Goal: Task Accomplishment & Management: Use online tool/utility

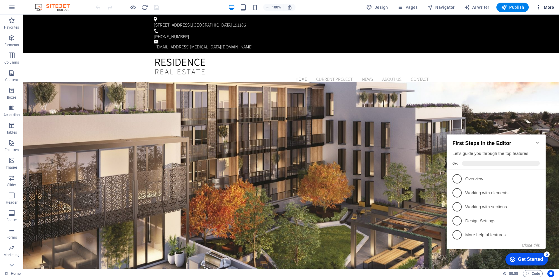
click at [542, 9] on span "More" at bounding box center [545, 7] width 18 height 6
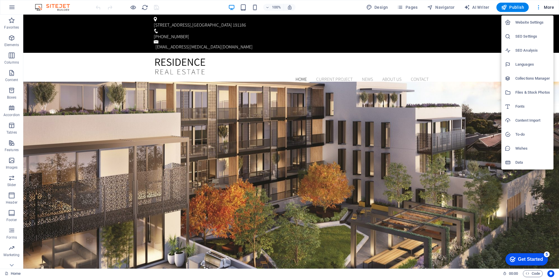
click at [40, 4] on div at bounding box center [279, 139] width 559 height 278
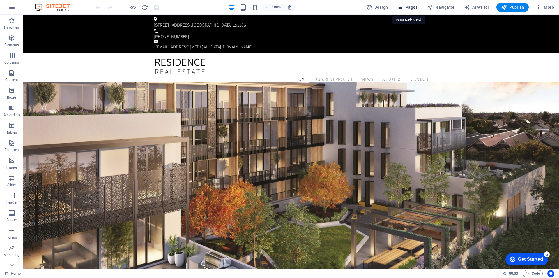
click at [411, 8] on span "Pages" at bounding box center [407, 7] width 20 height 6
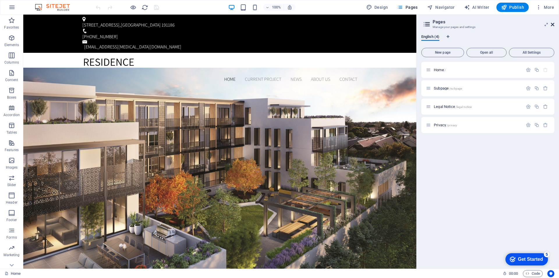
click at [552, 26] on icon at bounding box center [552, 24] width 3 height 5
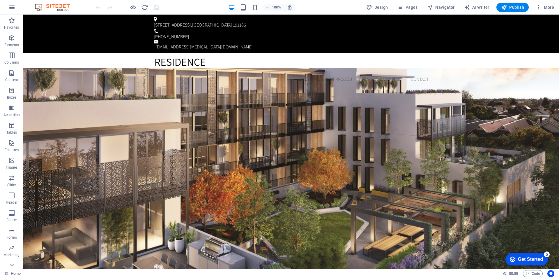
click at [12, 8] on icon "button" at bounding box center [11, 7] width 7 height 7
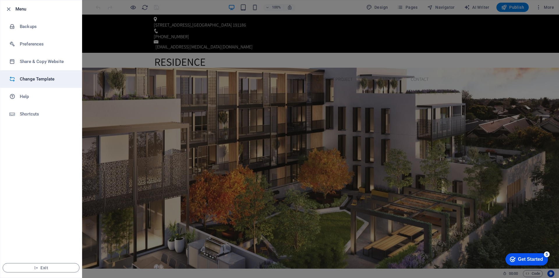
click at [27, 79] on h6 "Change Template" at bounding box center [47, 78] width 54 height 7
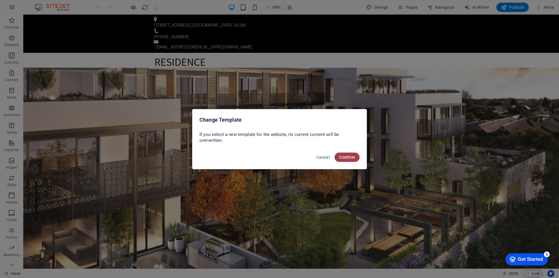
click at [353, 156] on span "Confirm" at bounding box center [347, 157] width 16 height 5
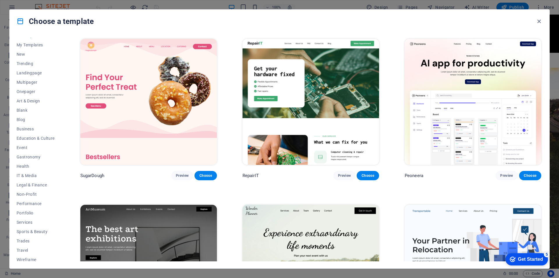
scroll to position [10, 0]
click at [22, 220] on span "Services" at bounding box center [36, 219] width 38 height 5
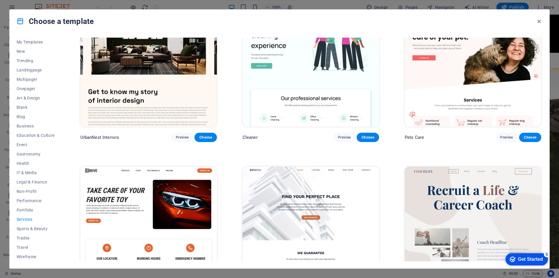
scroll to position [0, 0]
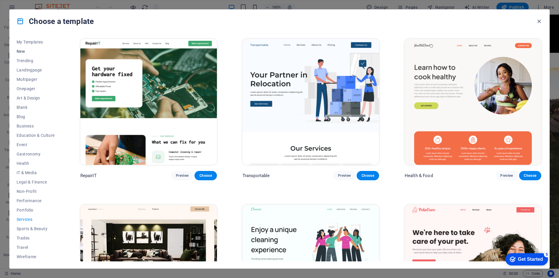
click at [21, 50] on span "New" at bounding box center [36, 51] width 38 height 5
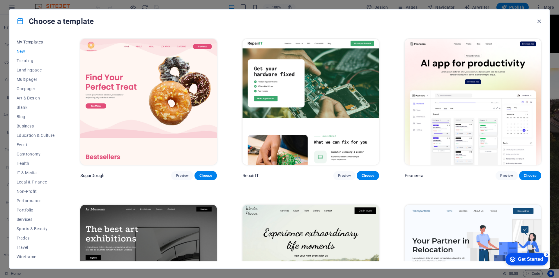
click at [31, 40] on span "My Templates" at bounding box center [36, 42] width 38 height 5
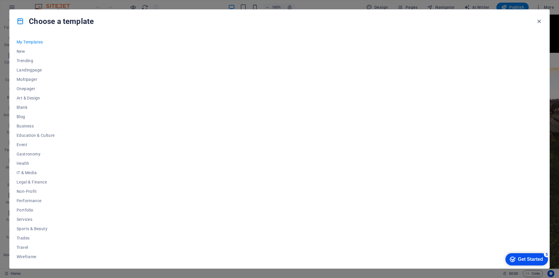
click at [523, 258] on div "Get Started" at bounding box center [530, 258] width 25 height 5
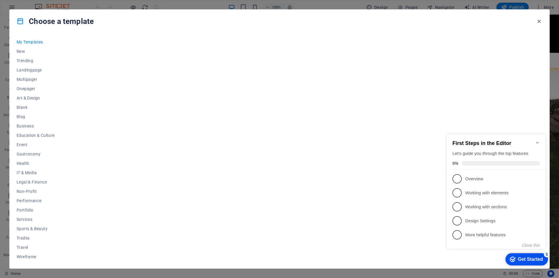
click at [39, 43] on span "My Templates" at bounding box center [36, 42] width 38 height 5
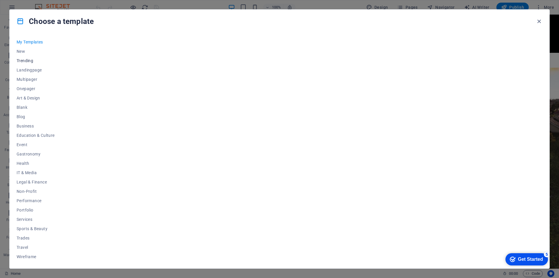
click at [31, 61] on span "Trending" at bounding box center [36, 60] width 38 height 5
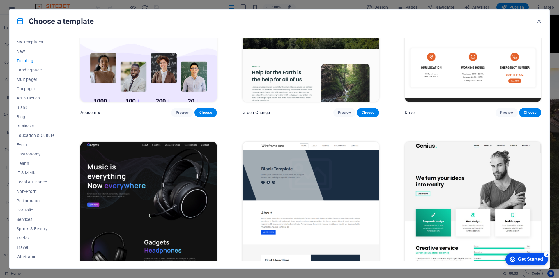
scroll to position [744, 0]
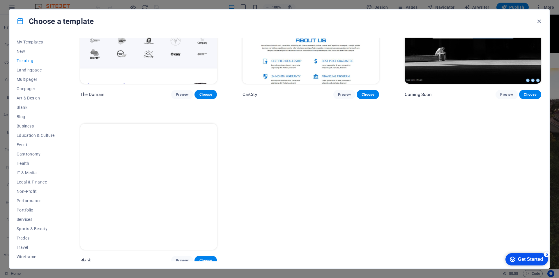
click at [124, 202] on img at bounding box center [148, 187] width 137 height 126
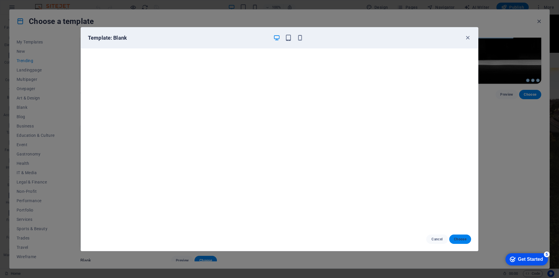
click at [459, 237] on span "Choose" at bounding box center [460, 239] width 13 height 5
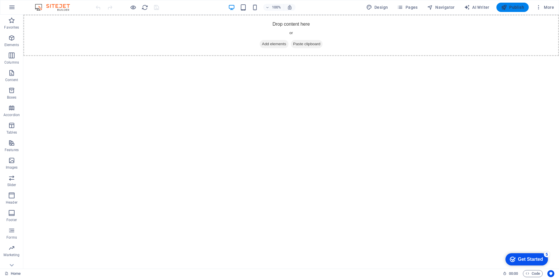
click at [519, 8] on span "Publish" at bounding box center [512, 7] width 23 height 6
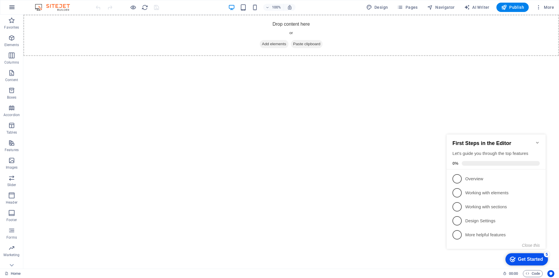
click at [11, 9] on icon "button" at bounding box center [11, 7] width 7 height 7
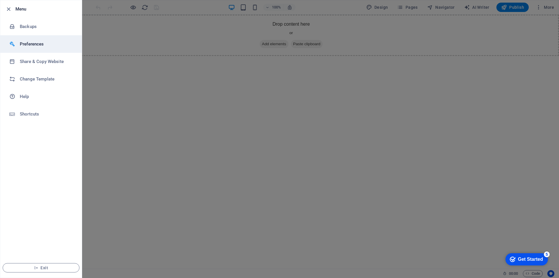
click at [45, 45] on h6 "Preferences" at bounding box center [47, 43] width 54 height 7
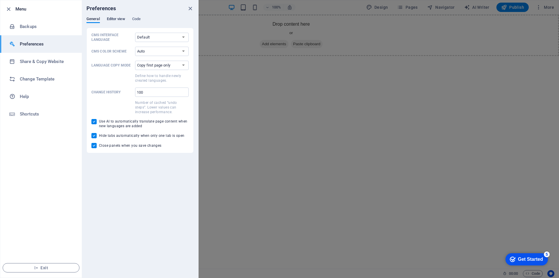
click at [113, 20] on span "Editor view" at bounding box center [116, 19] width 18 height 8
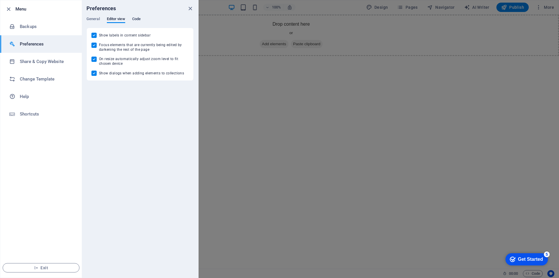
click at [138, 20] on span "Code" at bounding box center [136, 19] width 8 height 8
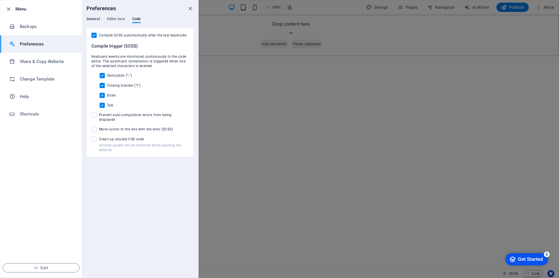
click at [94, 18] on span "General" at bounding box center [93, 19] width 13 height 8
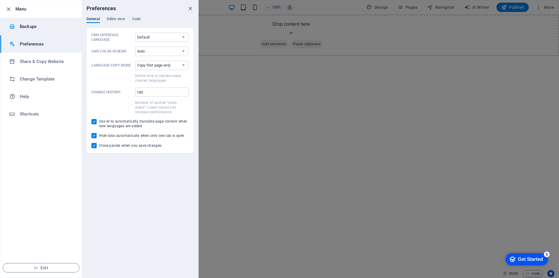
click at [34, 28] on h6 "Backups" at bounding box center [47, 26] width 54 height 7
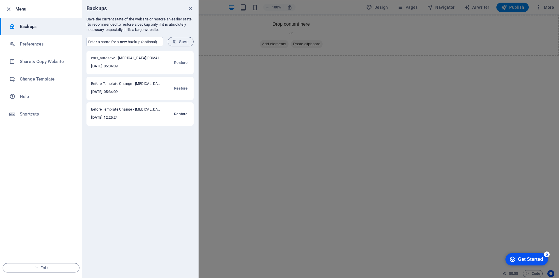
click at [182, 115] on span "Restore" at bounding box center [180, 113] width 13 height 7
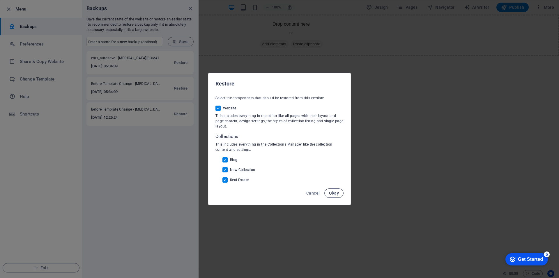
click at [336, 193] on span "Okay" at bounding box center [334, 193] width 10 height 5
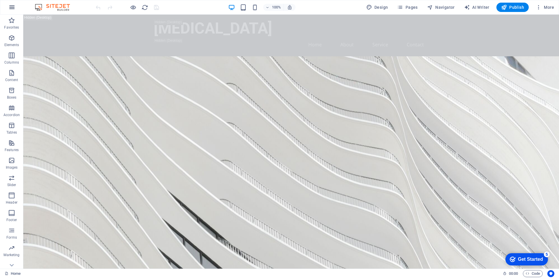
click at [13, 9] on icon "button" at bounding box center [11, 7] width 7 height 7
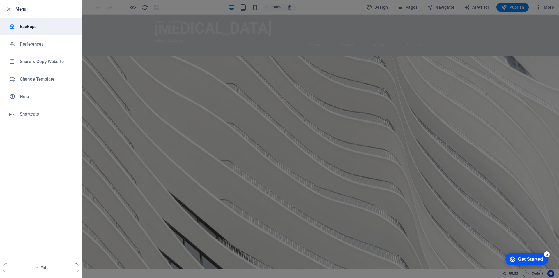
click at [29, 28] on h6 "Backups" at bounding box center [47, 26] width 54 height 7
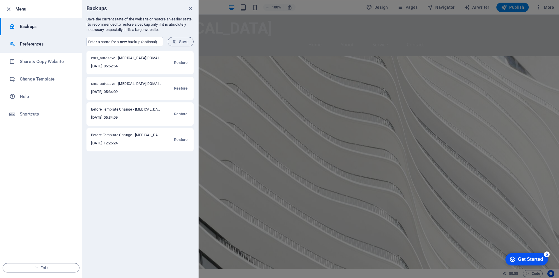
click at [53, 45] on h6 "Preferences" at bounding box center [47, 43] width 54 height 7
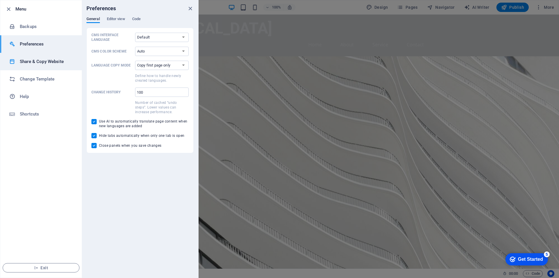
click at [47, 63] on h6 "Share & Copy Website" at bounding box center [47, 61] width 54 height 7
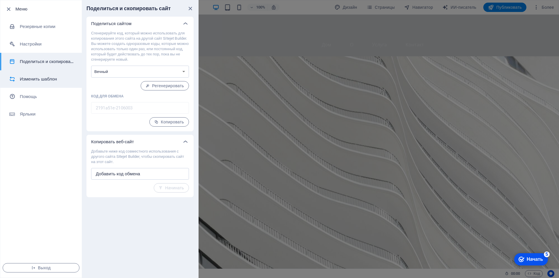
click at [44, 80] on font "Изменить шаблон" at bounding box center [38, 78] width 37 height 5
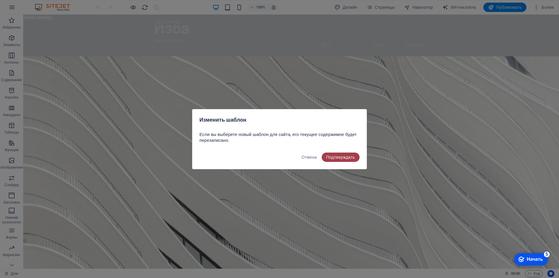
click at [340, 156] on font "Подтверждать" at bounding box center [341, 157] width 29 height 5
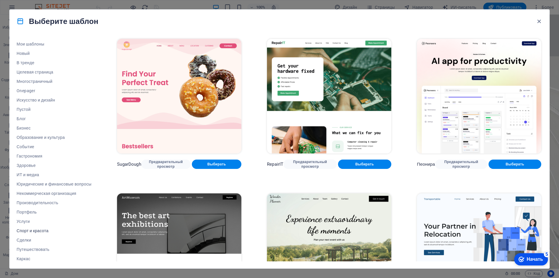
scroll to position [10, 0]
click at [27, 218] on font "Услуги" at bounding box center [23, 219] width 13 height 5
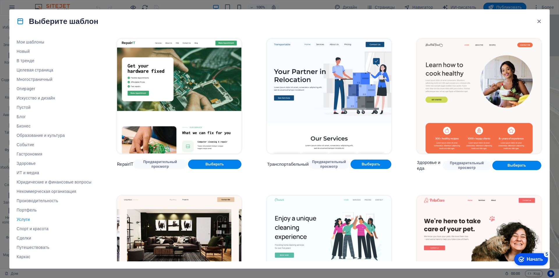
scroll to position [87, 0]
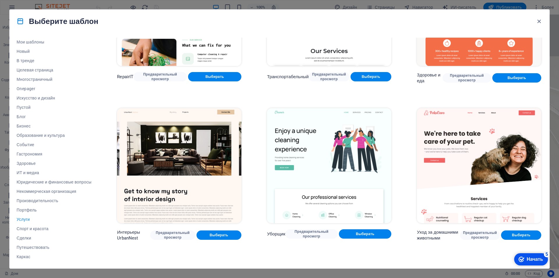
click at [348, 169] on img at bounding box center [329, 165] width 124 height 115
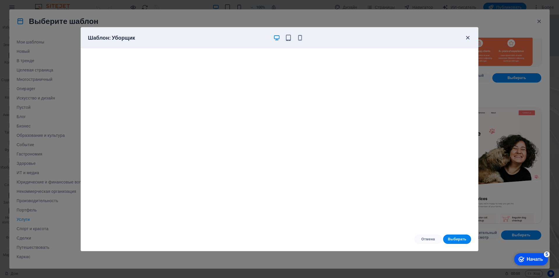
click at [467, 38] on icon "button" at bounding box center [468, 37] width 7 height 7
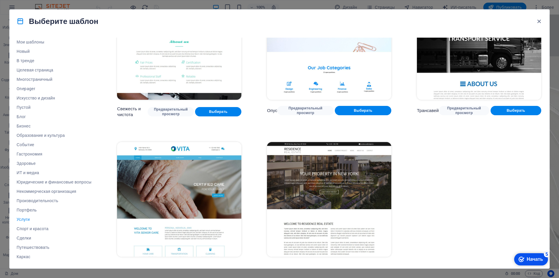
scroll to position [838, 0]
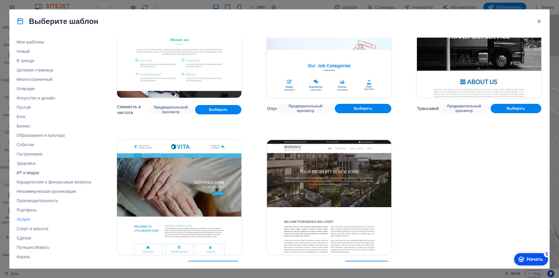
click at [29, 173] on font "ИТ и медиа" at bounding box center [28, 172] width 22 height 5
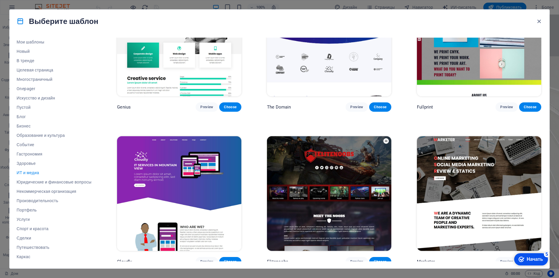
scroll to position [373, 0]
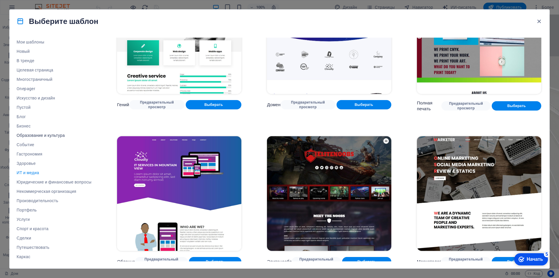
click at [32, 134] on font "Образование и культура" at bounding box center [41, 135] width 48 height 5
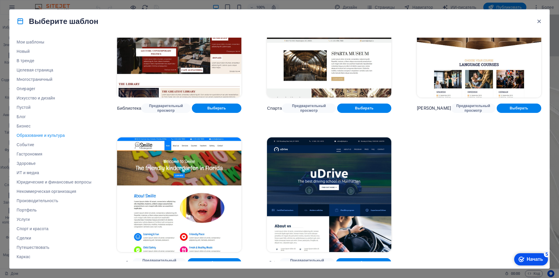
scroll to position [215, 0]
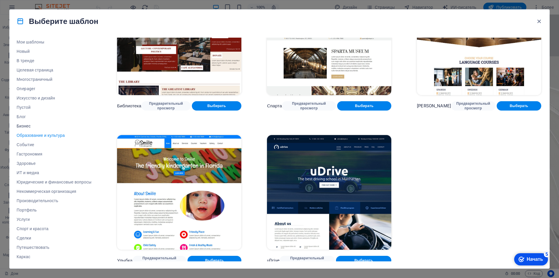
click at [33, 126] on span "Бизнес" at bounding box center [54, 126] width 75 height 5
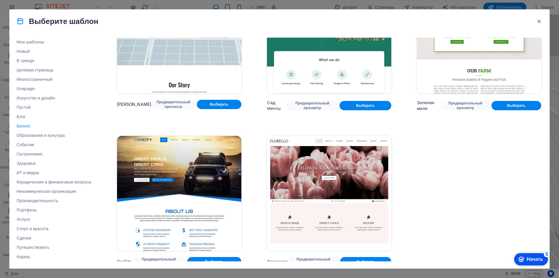
scroll to position [62, 0]
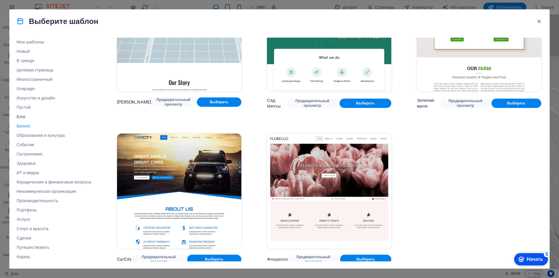
click at [23, 115] on font "Блог" at bounding box center [21, 116] width 9 height 5
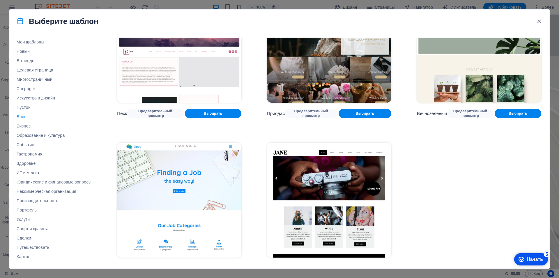
scroll to position [991, 0]
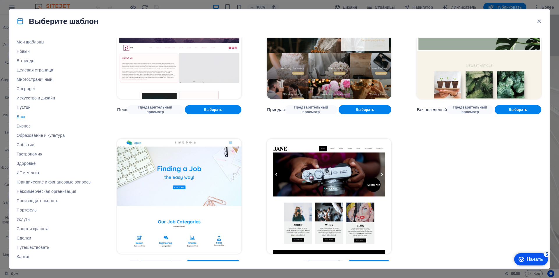
click at [26, 107] on font "Пустой" at bounding box center [24, 107] width 14 height 5
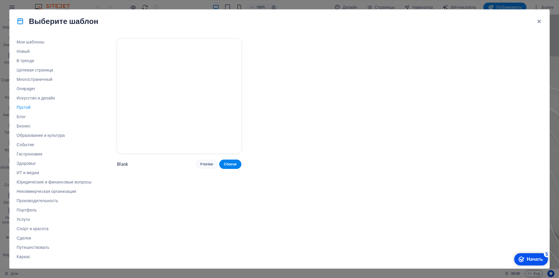
scroll to position [0, 0]
click at [28, 97] on font "Искусство и дизайн" at bounding box center [36, 98] width 38 height 5
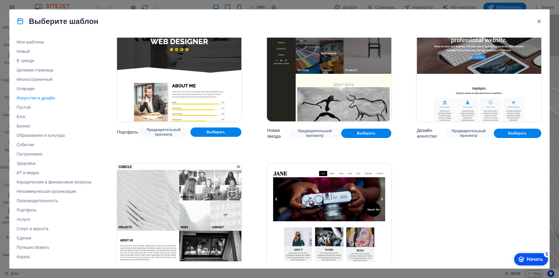
scroll to position [529, 0]
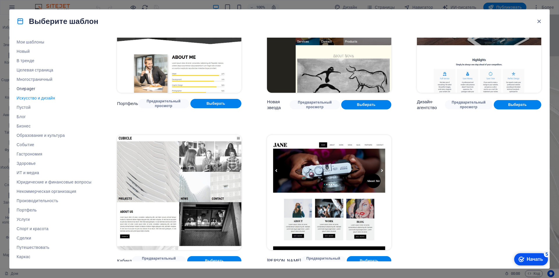
click at [34, 89] on font "Onepager" at bounding box center [26, 88] width 19 height 5
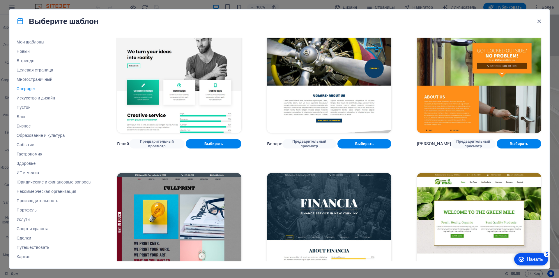
scroll to position [1128, 0]
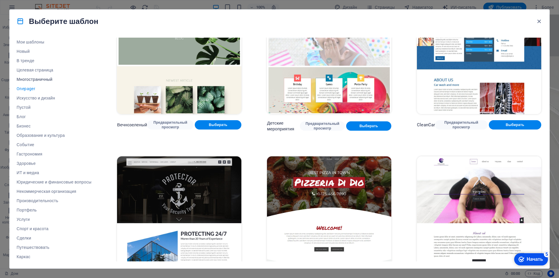
drag, startPoint x: 38, startPoint y: 80, endPoint x: 43, endPoint y: 82, distance: 5.1
click at [38, 80] on font "Многостраничный" at bounding box center [35, 79] width 36 height 5
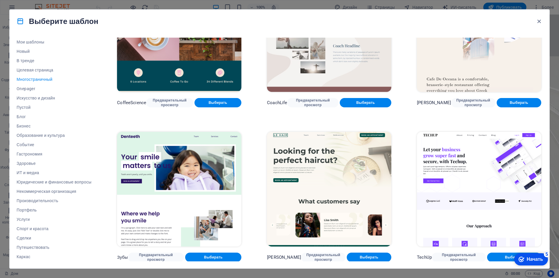
scroll to position [1390, 0]
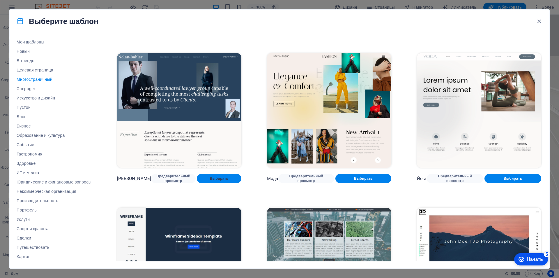
click at [210, 176] on font "Выбирать" at bounding box center [219, 178] width 19 height 4
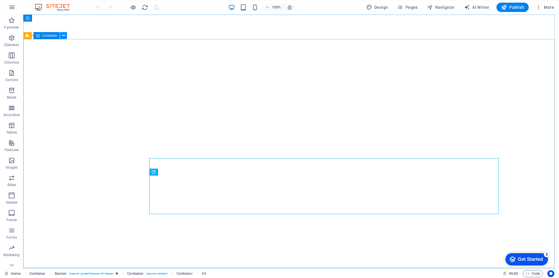
click at [64, 34] on icon at bounding box center [63, 36] width 3 height 6
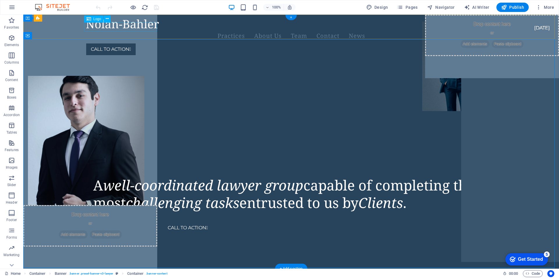
click at [138, 27] on div at bounding box center [284, 23] width 396 height 9
select select "px"
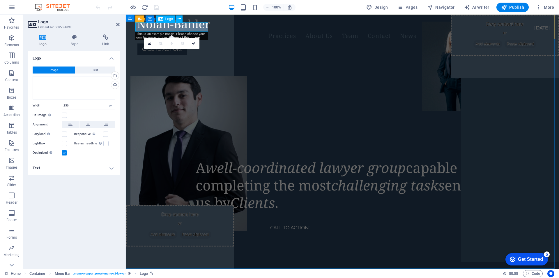
click at [177, 27] on div at bounding box center [336, 23] width 396 height 9
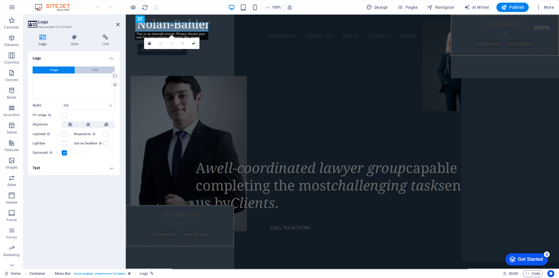
click at [91, 70] on button "Text" at bounding box center [95, 69] width 40 height 7
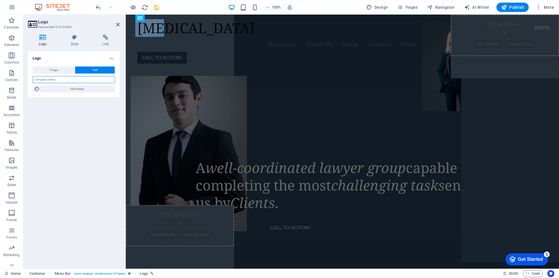
click at [67, 80] on input "text" at bounding box center [74, 79] width 82 height 7
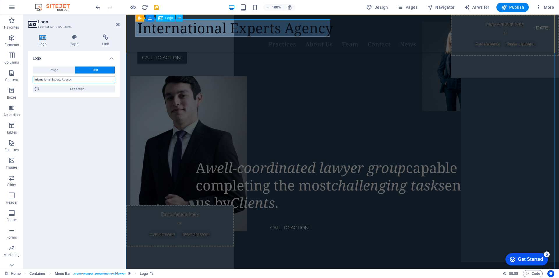
type input "International Experts Agency"
click at [229, 27] on div "International Experts Agency" at bounding box center [336, 27] width 396 height 17
click at [228, 29] on div "International Experts Agency" at bounding box center [336, 27] width 396 height 17
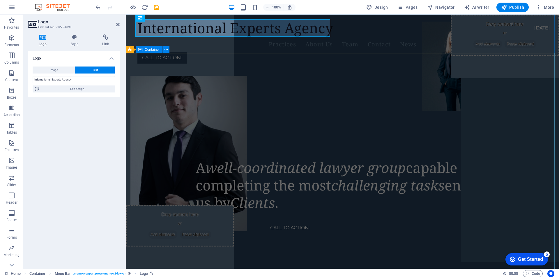
click at [308, 80] on div "A well-coordinated lawyer group capable of completing the most challenging task…" at bounding box center [343, 96] width 434 height 56
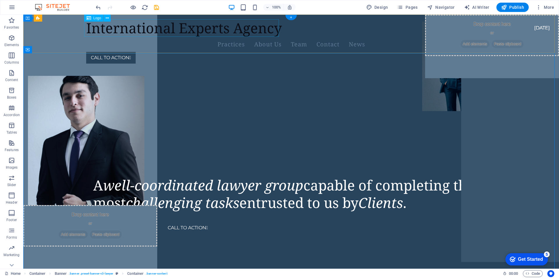
click at [246, 30] on div "International Experts Agency" at bounding box center [284, 27] width 396 height 17
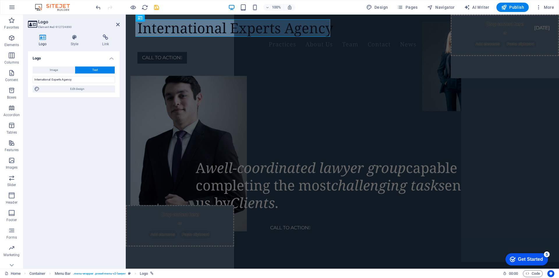
click at [39, 26] on h3 "Element #ed-912724890" at bounding box center [73, 26] width 70 height 5
click at [88, 80] on input "International Experts Agency" at bounding box center [74, 79] width 82 height 7
click at [52, 78] on input "International Experts Agency" at bounding box center [74, 79] width 82 height 7
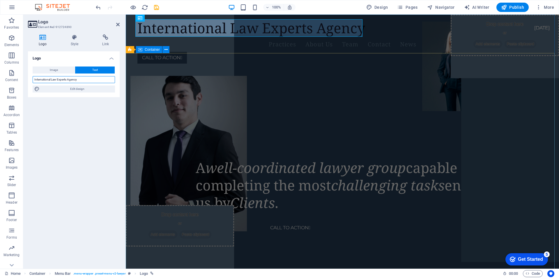
type input "International Law Experts Agency"
click at [308, 93] on div "A well-coordinated lawyer group capable of completing the most challenging task…" at bounding box center [343, 96] width 434 height 56
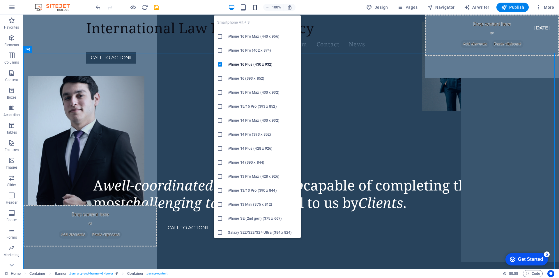
click at [256, 6] on icon "button" at bounding box center [255, 7] width 7 height 7
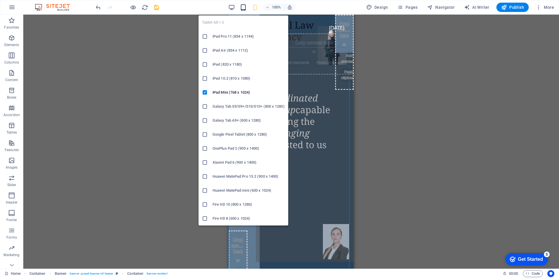
click at [247, 9] on icon "button" at bounding box center [243, 7] width 7 height 7
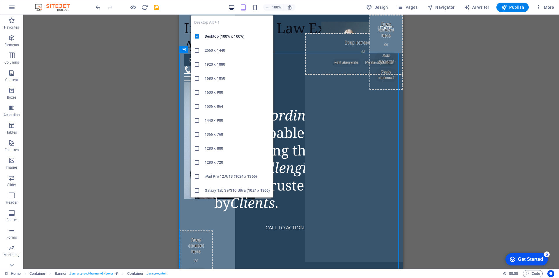
click at [233, 8] on icon "button" at bounding box center [231, 7] width 7 height 7
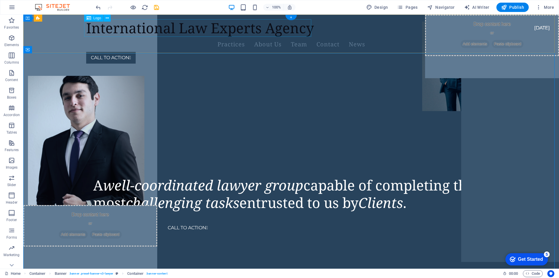
click at [224, 28] on div "International Law Experts Agency" at bounding box center [284, 27] width 396 height 17
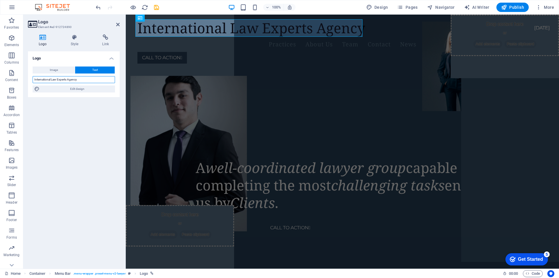
drag, startPoint x: 79, startPoint y: 80, endPoint x: 26, endPoint y: 81, distance: 53.0
click at [26, 81] on div "Logo Style Link Logo Image Text Drag files here, click to choose files or selec…" at bounding box center [73, 149] width 101 height 239
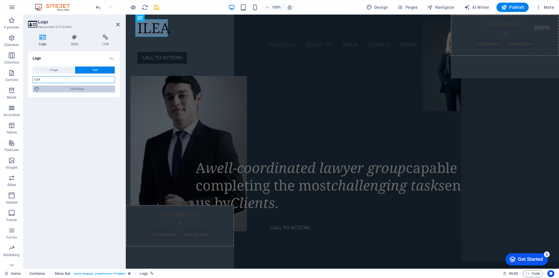
type input "ILEA"
click at [62, 89] on span "Edit design" at bounding box center [77, 88] width 72 height 7
select select "rem"
select select "400"
select select "px"
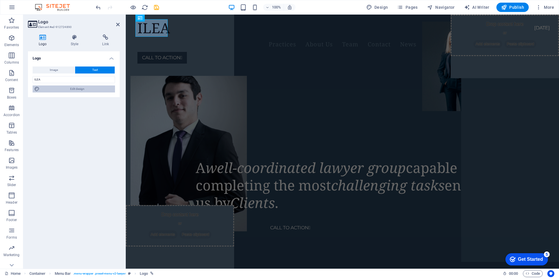
select select "rem"
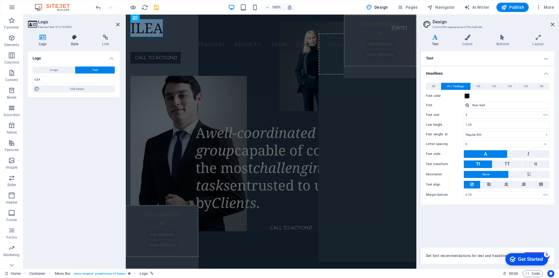
click at [76, 39] on icon at bounding box center [74, 37] width 29 height 6
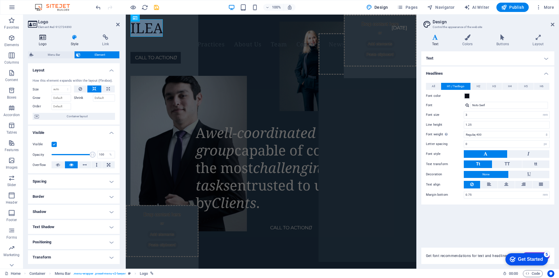
click at [43, 38] on icon at bounding box center [43, 37] width 30 height 6
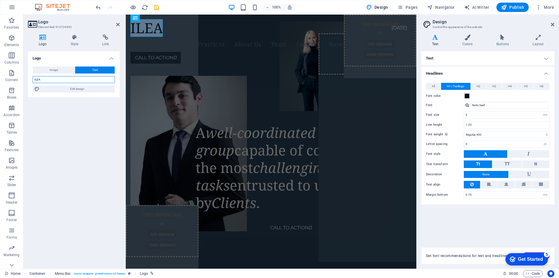
click at [35, 80] on input "ILEA" at bounding box center [74, 79] width 82 height 7
drag, startPoint x: 46, startPoint y: 81, endPoint x: 24, endPoint y: 77, distance: 22.0
click at [25, 77] on div "Logo Style Link Logo Image Text Drag files here, click to choose files or selec…" at bounding box center [73, 149] width 101 height 239
type input "i"
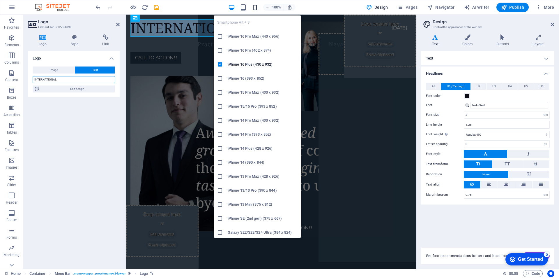
type input "INTERNATIONAL"
click at [257, 8] on icon "button" at bounding box center [255, 7] width 7 height 7
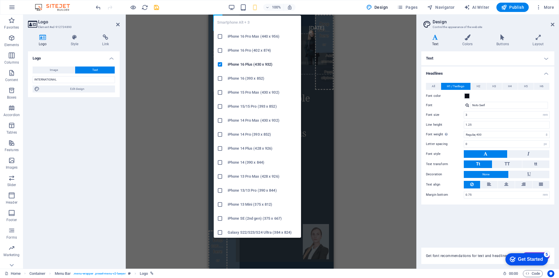
type input "2"
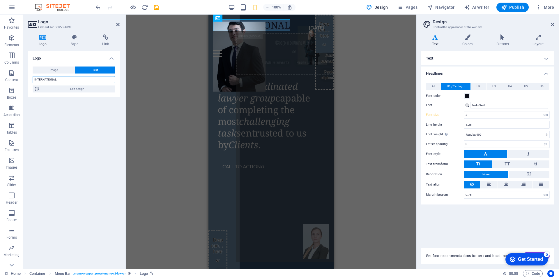
click at [87, 80] on input "INTERNATIONAL" at bounding box center [74, 79] width 82 height 7
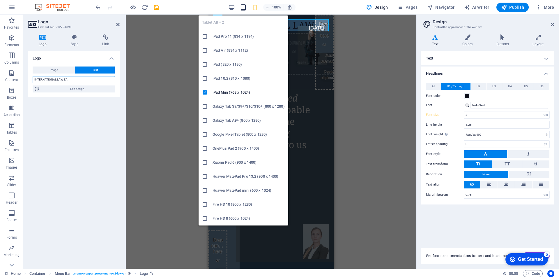
type input "INTERNATIONAL LAW EA"
click at [245, 8] on icon "button" at bounding box center [243, 7] width 7 height 7
type input "3"
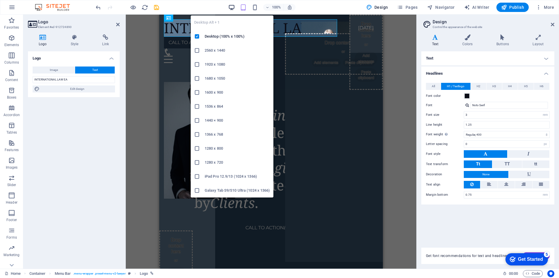
click at [234, 9] on icon "button" at bounding box center [231, 7] width 7 height 7
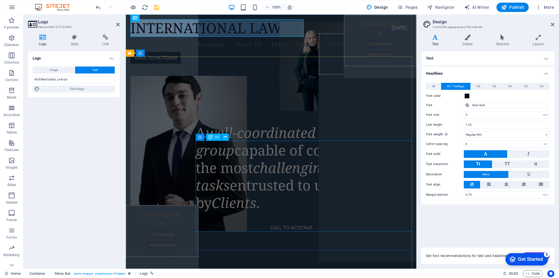
click at [259, 156] on div "A well-coordinated lawyer group capable of completing the most challenging task…" at bounding box center [306, 167] width 221 height 87
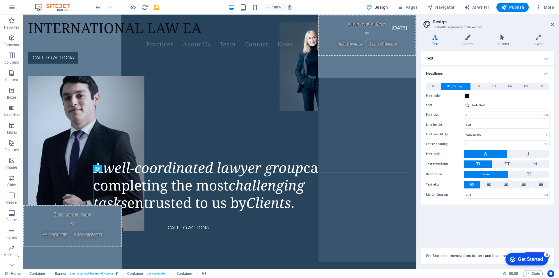
click at [557, 27] on aside "Design Control the appearance of the website Variants Text Colors Buttons Layou…" at bounding box center [488, 142] width 143 height 254
click at [553, 23] on icon at bounding box center [552, 24] width 3 height 5
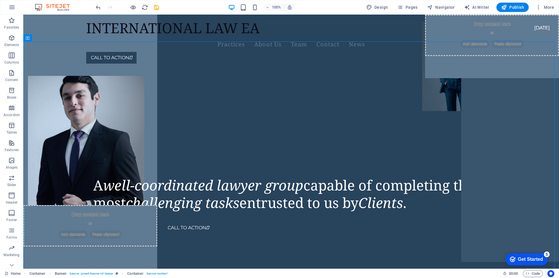
click at [198, 6] on div "100% Design Pages Navigator AI Writer Publish More" at bounding box center [326, 7] width 462 height 9
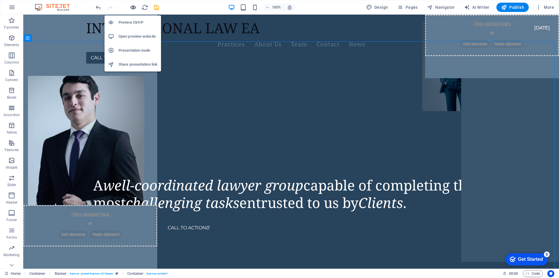
click at [133, 8] on icon "button" at bounding box center [133, 7] width 7 height 7
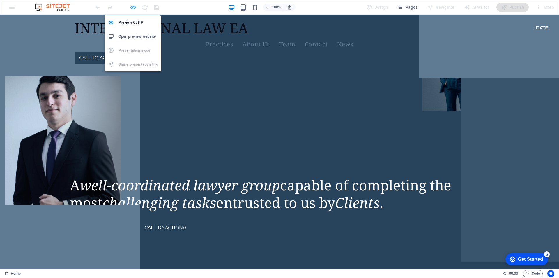
click at [134, 8] on icon "button" at bounding box center [133, 7] width 7 height 7
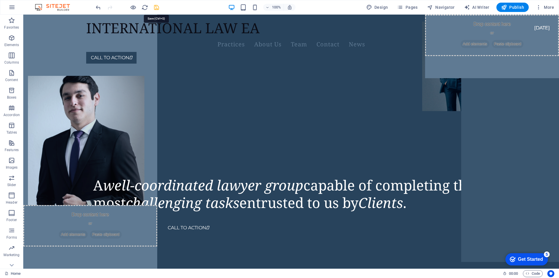
click at [157, 9] on icon "save" at bounding box center [156, 7] width 7 height 7
click at [516, 9] on span "Publish" at bounding box center [512, 7] width 23 height 6
